Goal: Find contact information: Find contact information

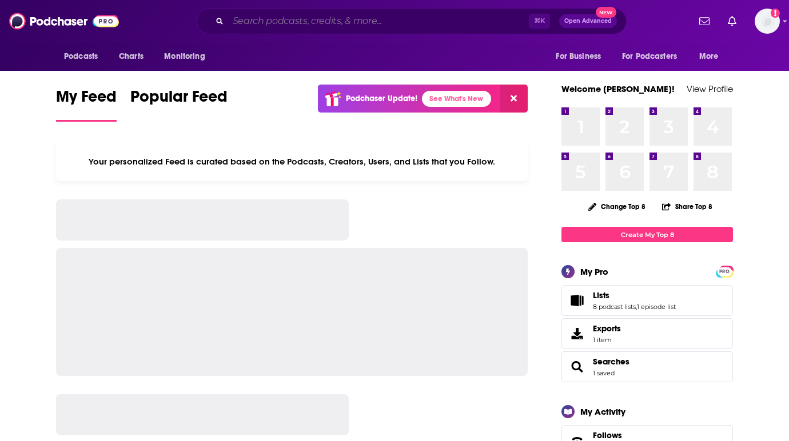
click at [329, 19] on input "Search podcasts, credits, & more..." at bounding box center [378, 21] width 301 height 18
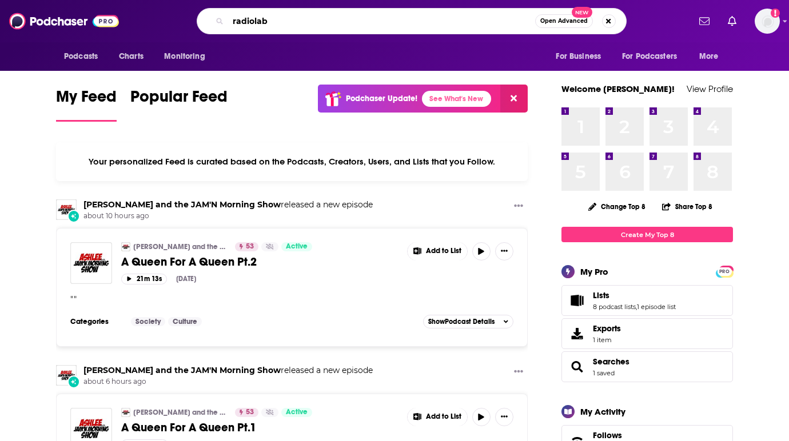
type input "radiolab"
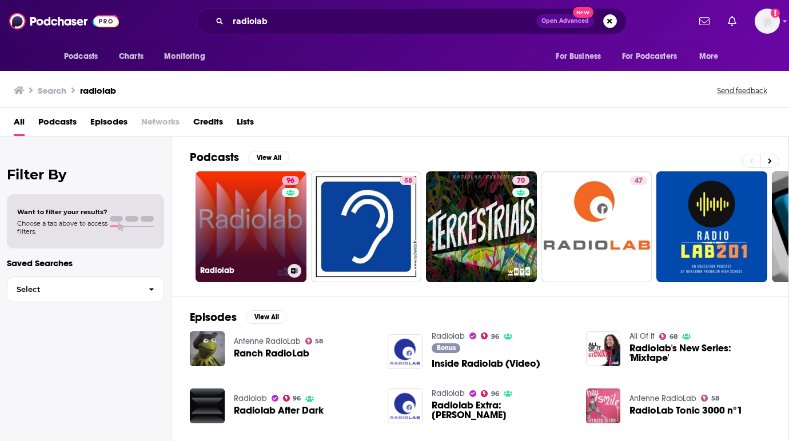
click at [256, 237] on link "96 Radiolab" at bounding box center [251, 227] width 111 height 111
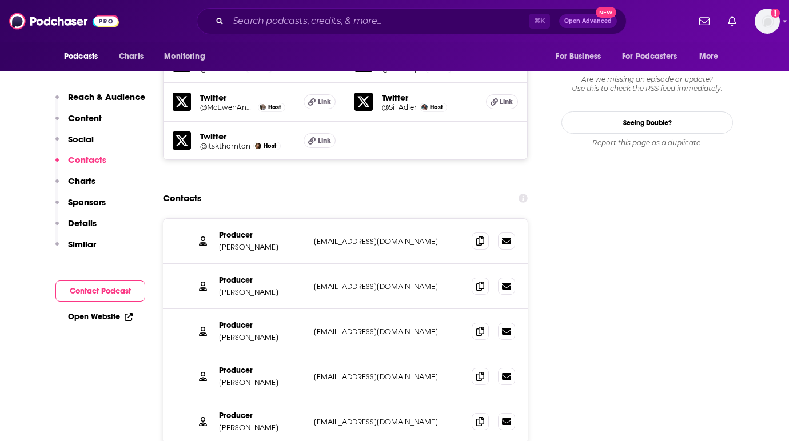
scroll to position [1222, 0]
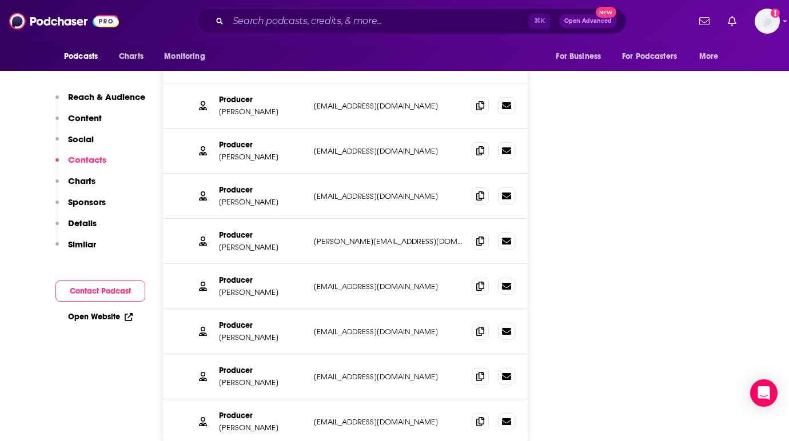
scroll to position [1446, 0]
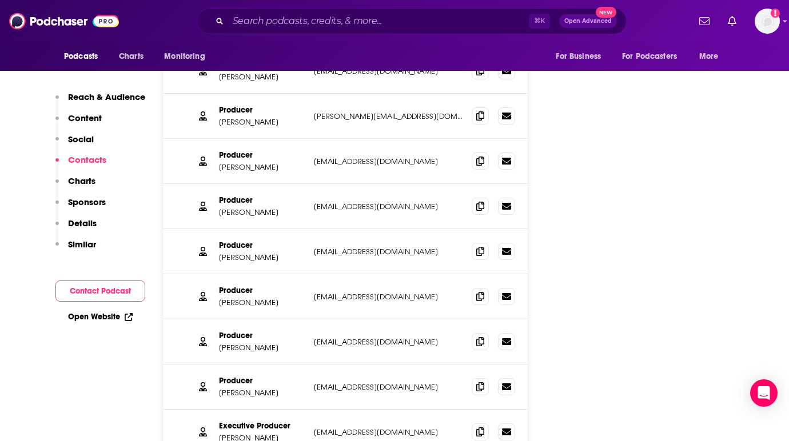
scroll to position [1574, 0]
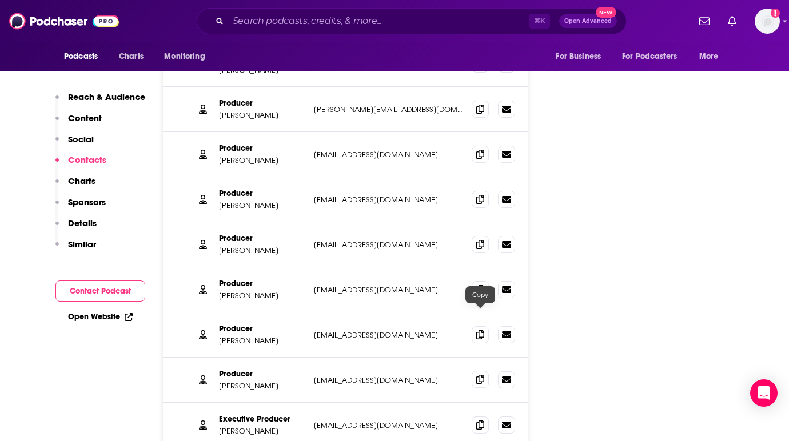
click at [479, 375] on icon at bounding box center [480, 379] width 8 height 9
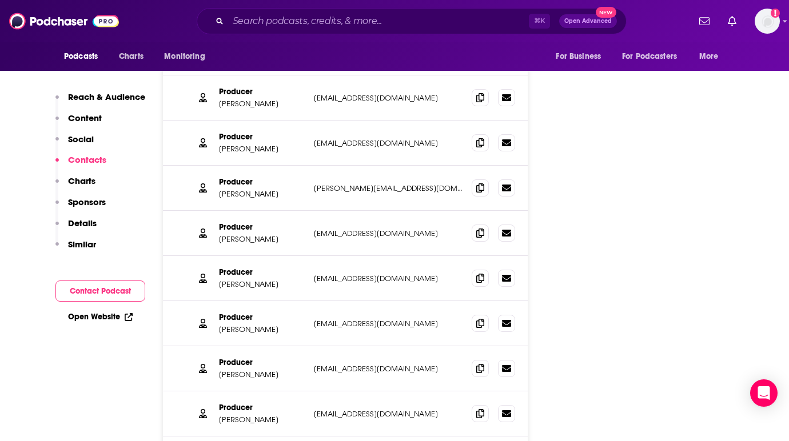
scroll to position [1493, 0]
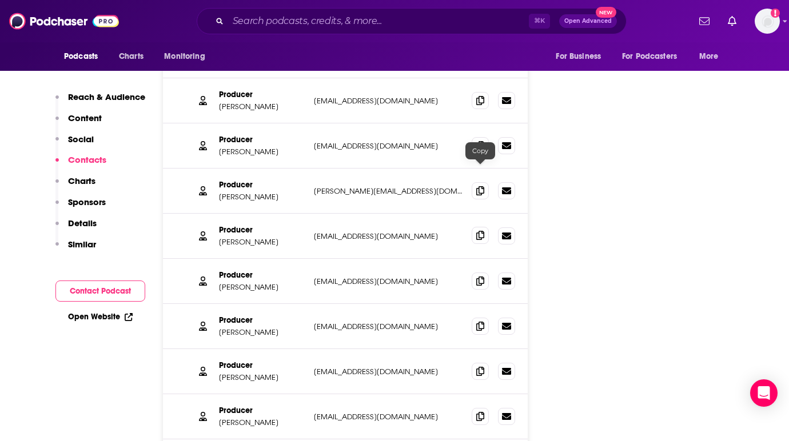
click at [482, 227] on span at bounding box center [480, 235] width 17 height 17
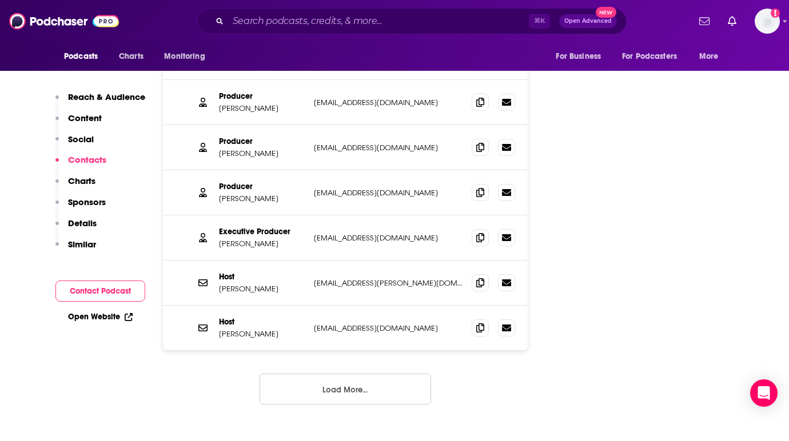
scroll to position [1849, 0]
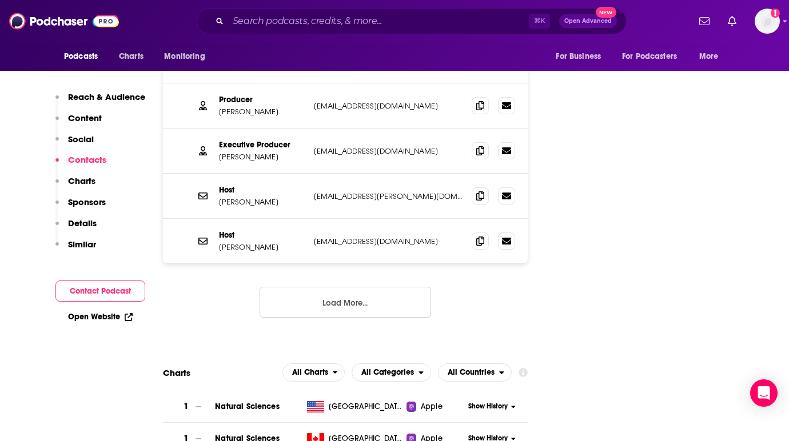
click at [376, 287] on button "Load More..." at bounding box center [346, 302] width 172 height 31
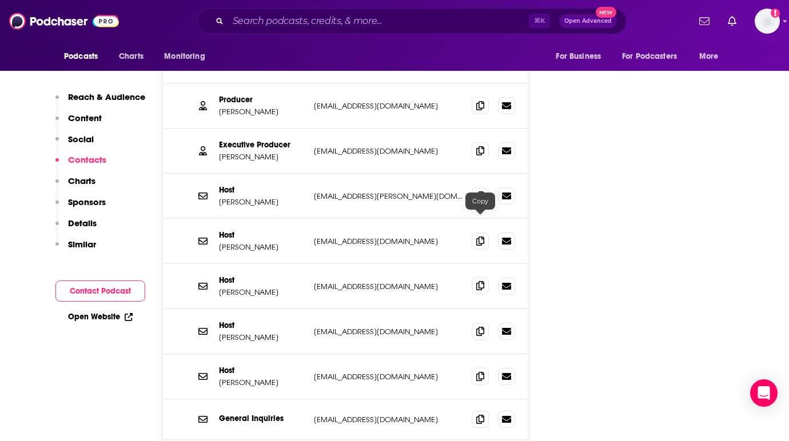
click at [481, 277] on span at bounding box center [480, 285] width 17 height 17
click at [483, 236] on icon at bounding box center [480, 240] width 8 height 9
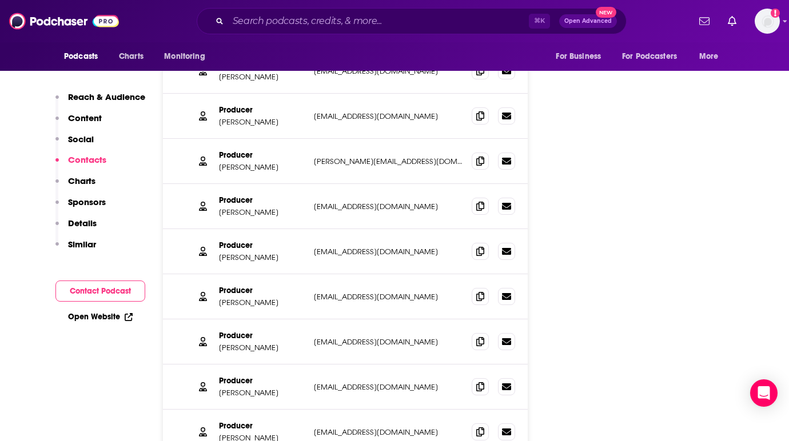
scroll to position [1518, 0]
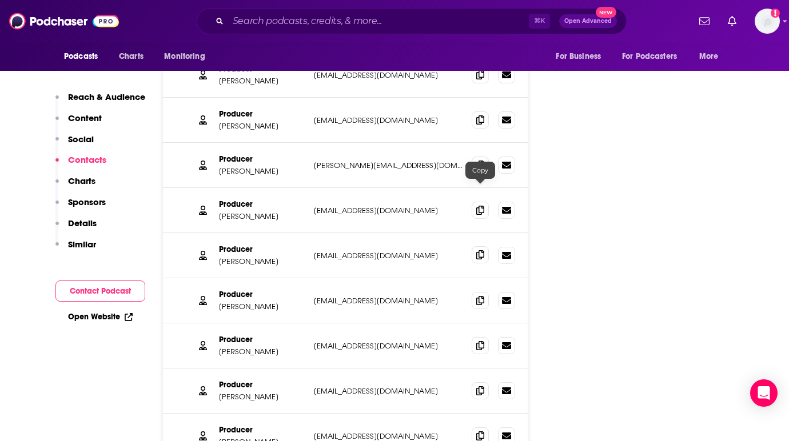
click at [481, 250] on icon at bounding box center [480, 254] width 8 height 9
